Goal: Task Accomplishment & Management: Manage account settings

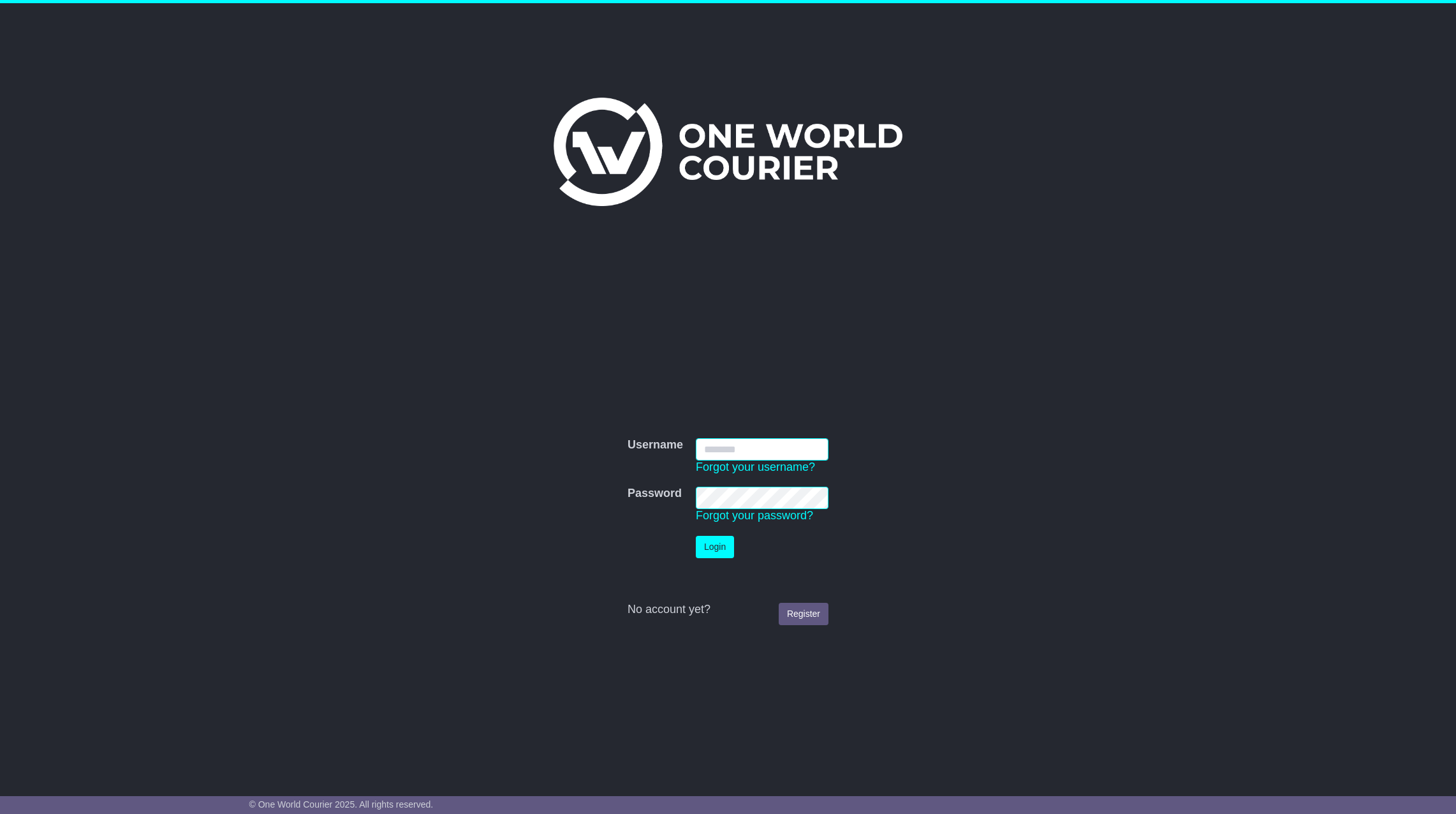
type input "**********"
click at [725, 552] on button "Login" at bounding box center [715, 547] width 38 height 22
